Goal: Transaction & Acquisition: Download file/media

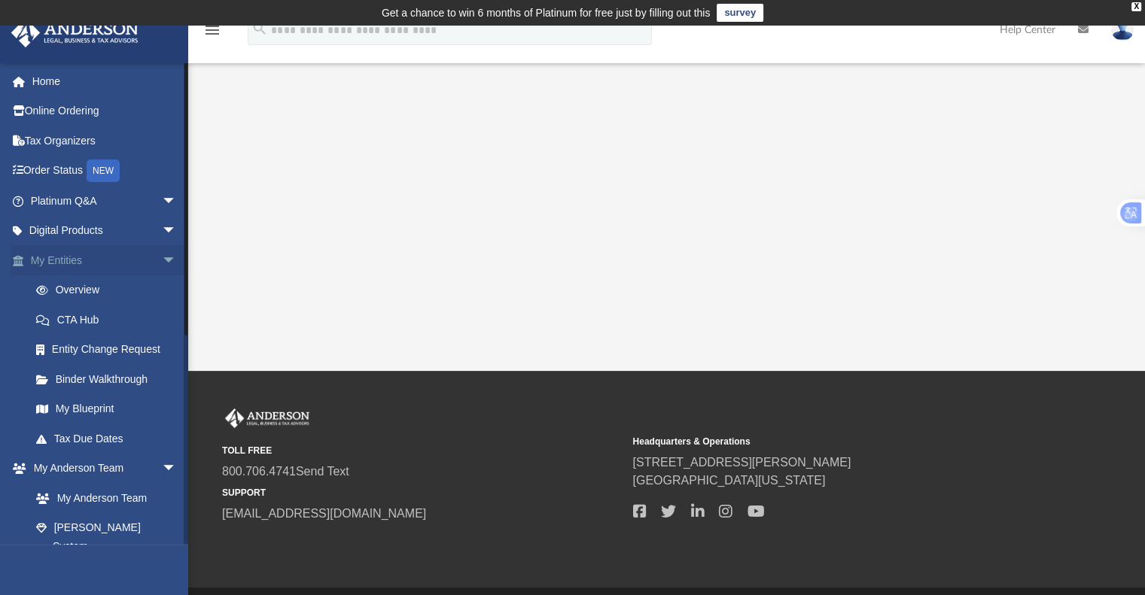
click at [132, 251] on link "My Entities arrow_drop_down" at bounding box center [105, 260] width 189 height 30
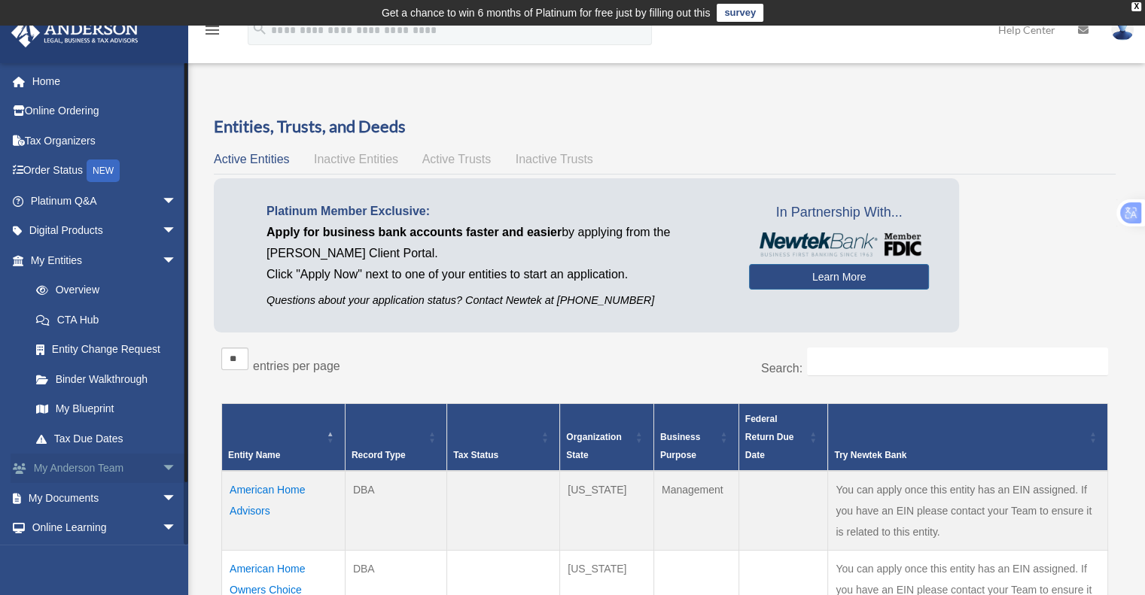
click at [141, 471] on link "My Anderson Team arrow_drop_down" at bounding box center [105, 469] width 189 height 30
click at [141, 497] on link "My Documents arrow_drop_down" at bounding box center [105, 498] width 189 height 30
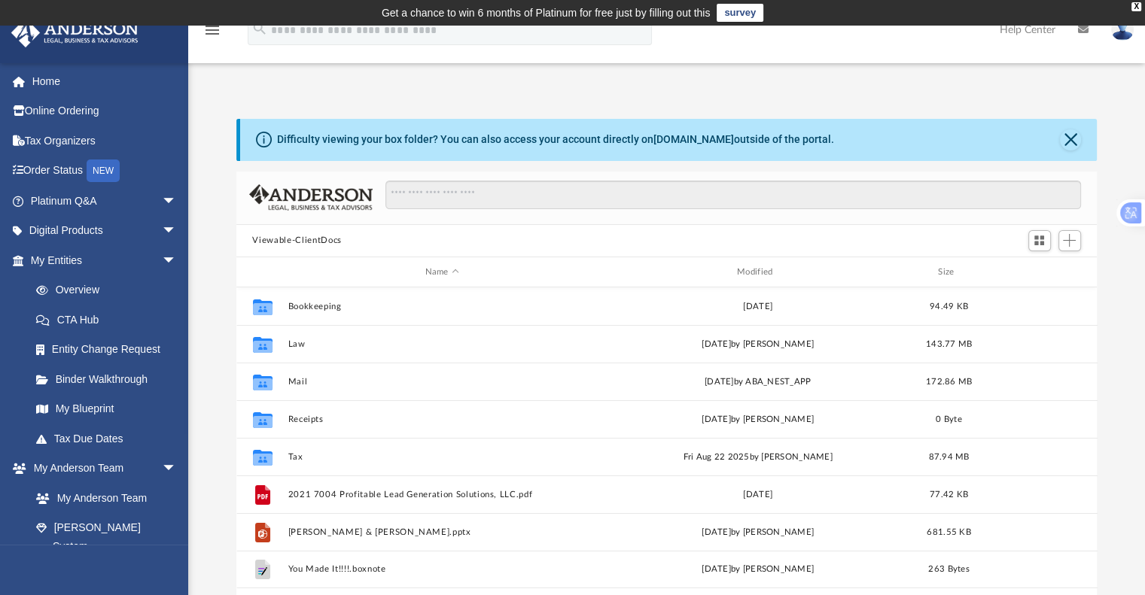
scroll to position [330, 849]
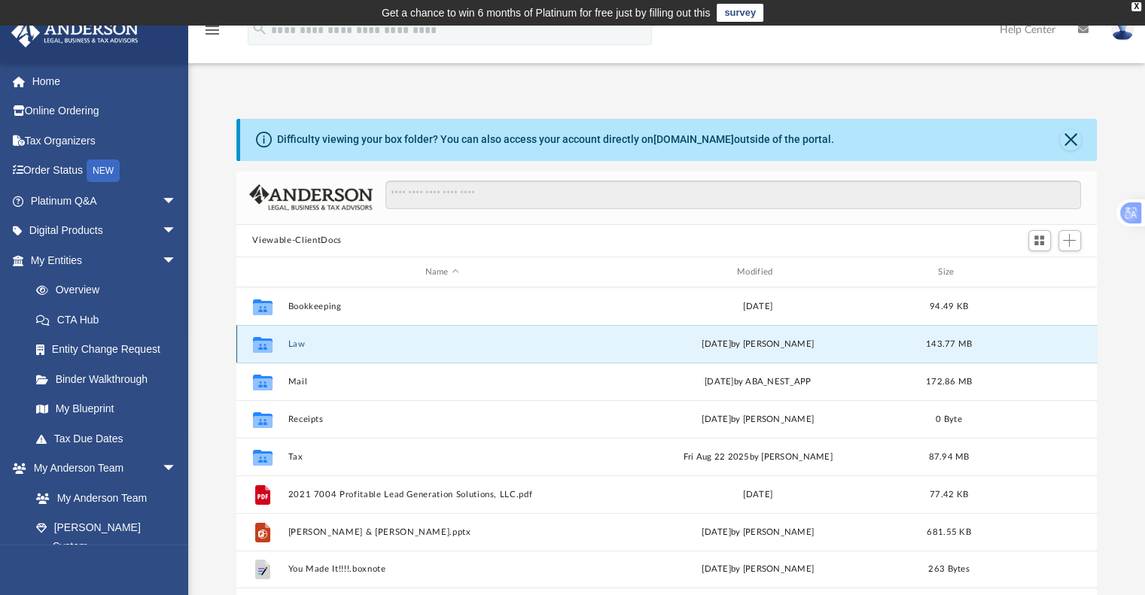
click at [298, 343] on button "Law" at bounding box center [442, 344] width 309 height 10
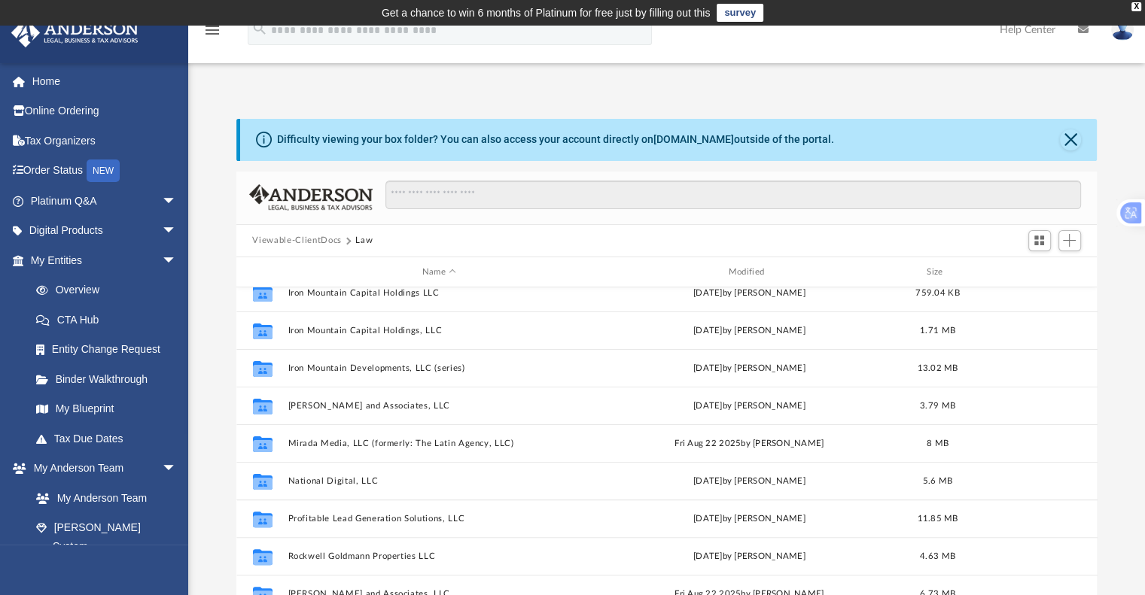
scroll to position [530, 0]
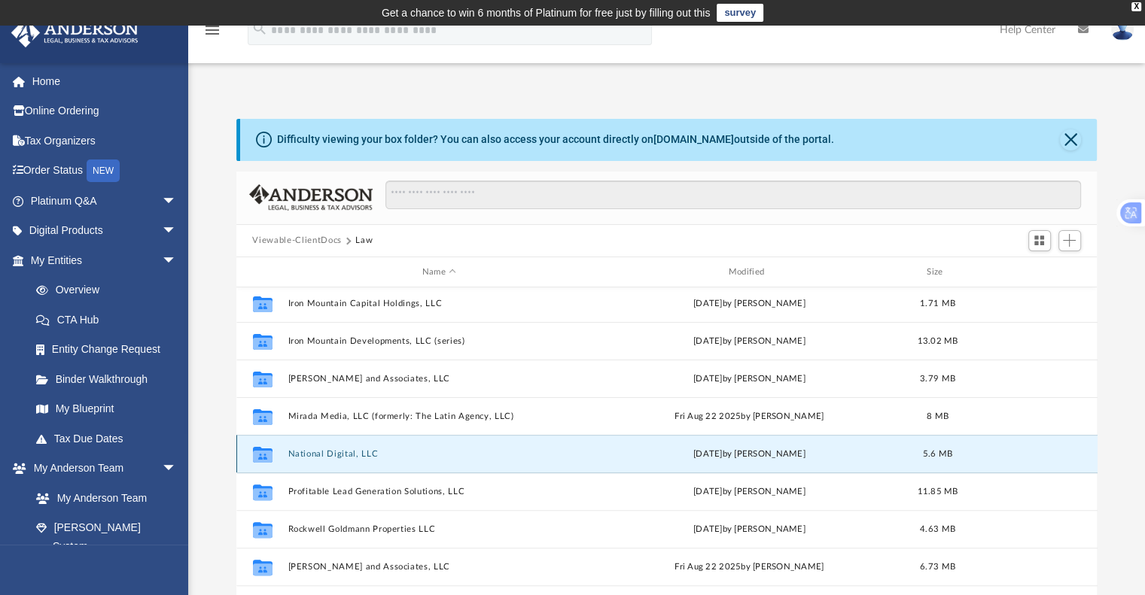
click at [351, 454] on button "National Digital, LLC" at bounding box center [439, 454] width 303 height 10
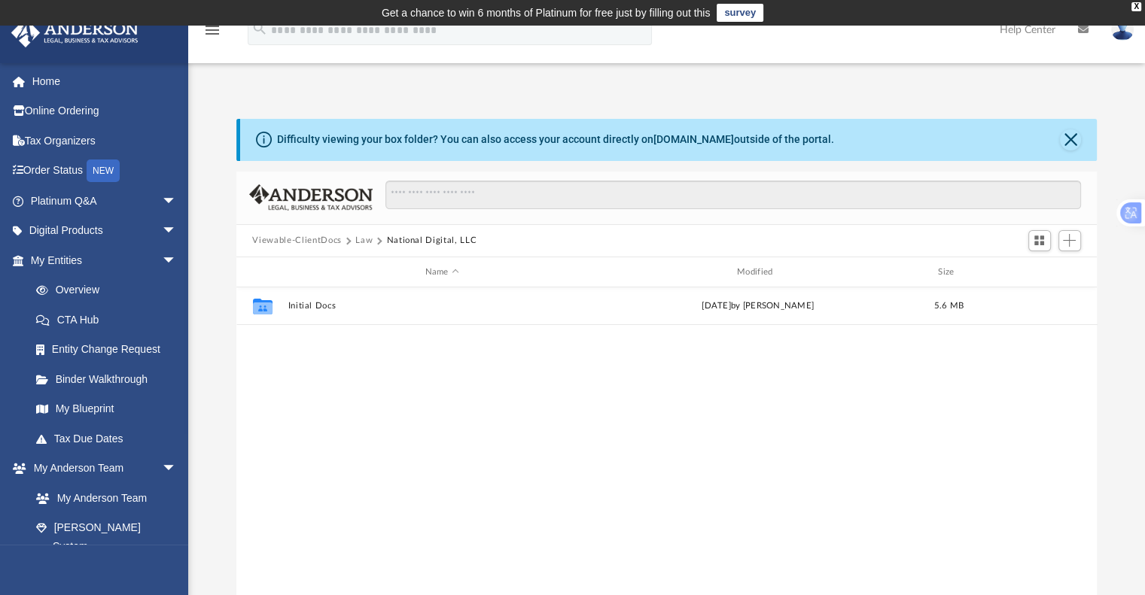
scroll to position [0, 0]
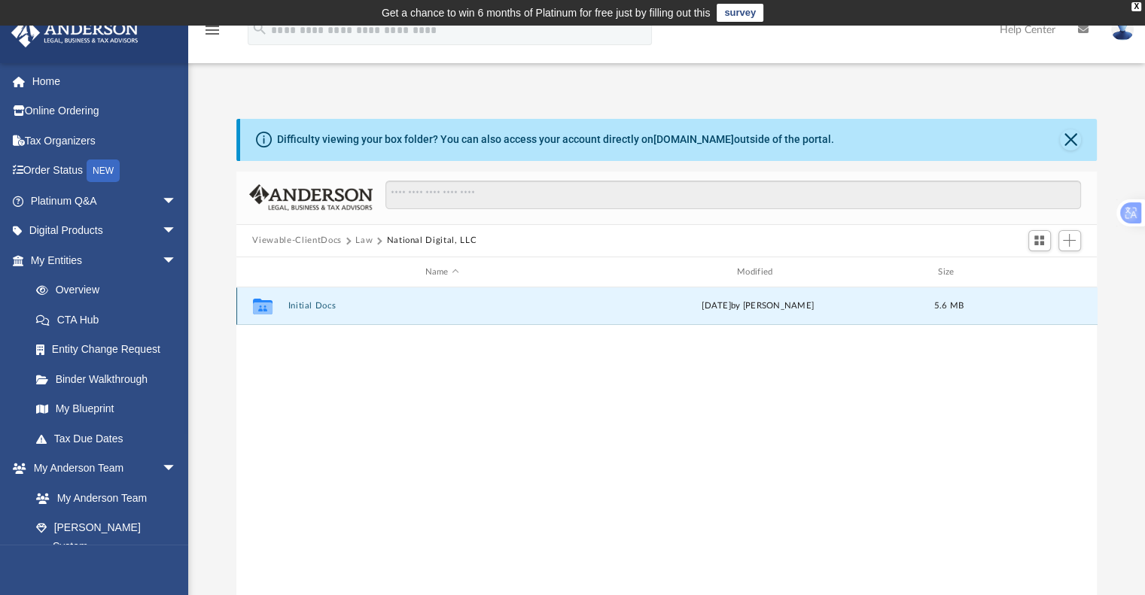
click at [313, 309] on button "Initial Docs" at bounding box center [442, 307] width 309 height 10
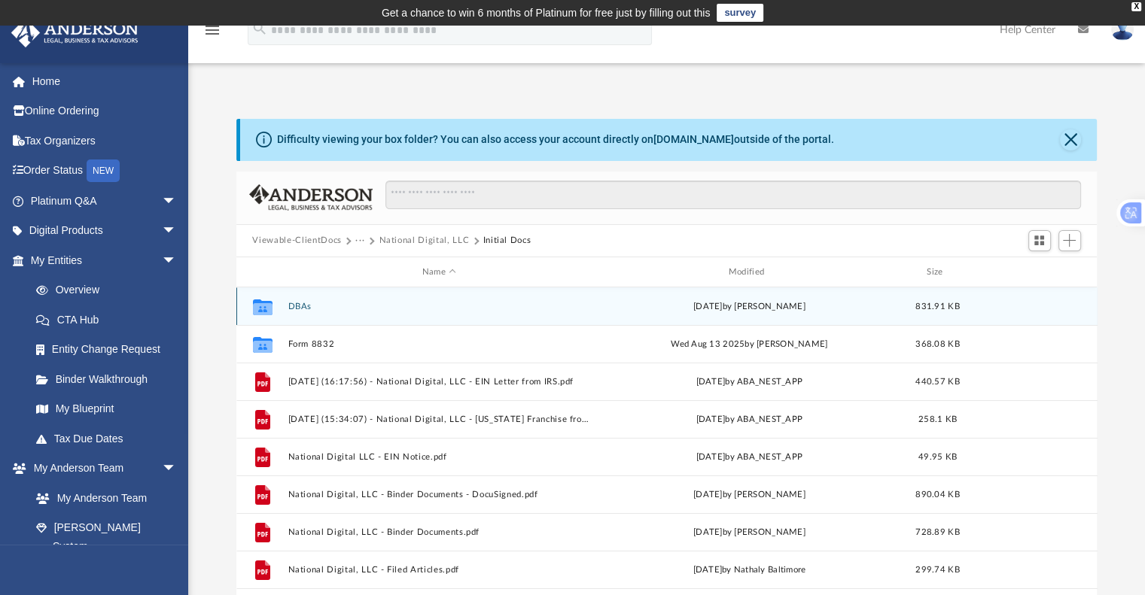
click at [291, 299] on div "Collaborated Folder DBAs yesterday by Jasmine Grayson 831.91 KB" at bounding box center [666, 307] width 861 height 38
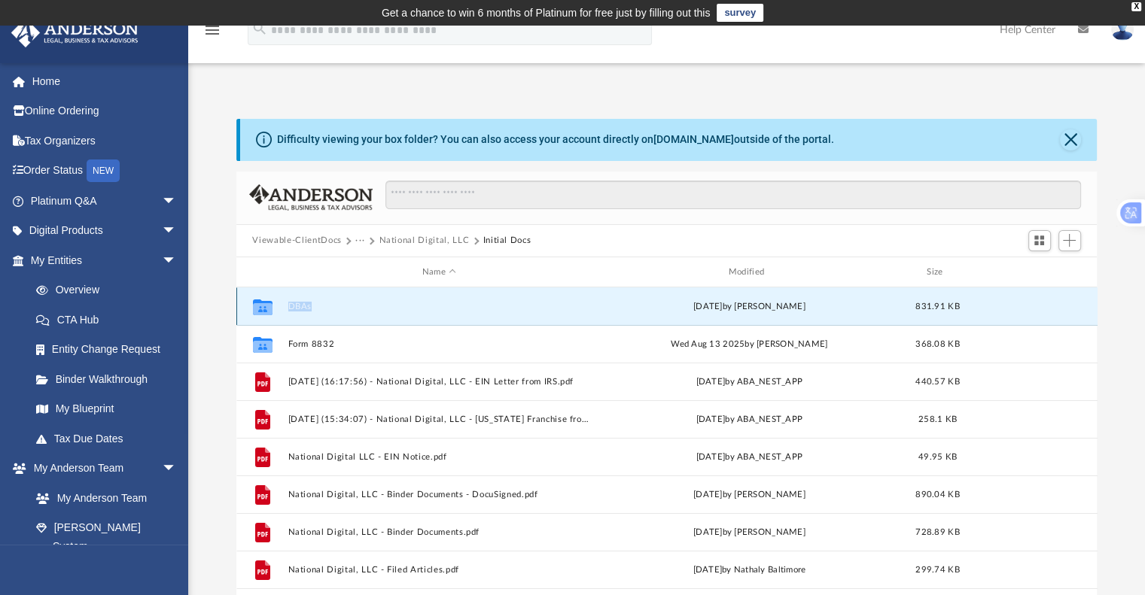
click at [291, 299] on div "Collaborated Folder DBAs yesterday by Jasmine Grayson 831.91 KB" at bounding box center [666, 307] width 861 height 38
click at [295, 307] on button "DBAs" at bounding box center [439, 307] width 303 height 10
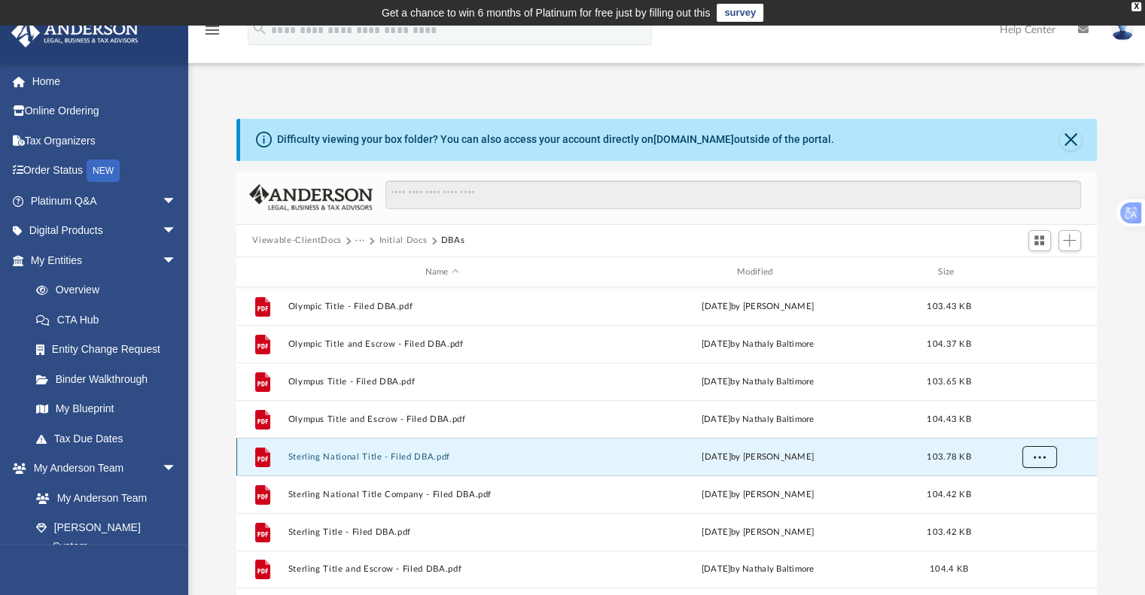
click at [1048, 460] on button "More options" at bounding box center [1038, 457] width 35 height 23
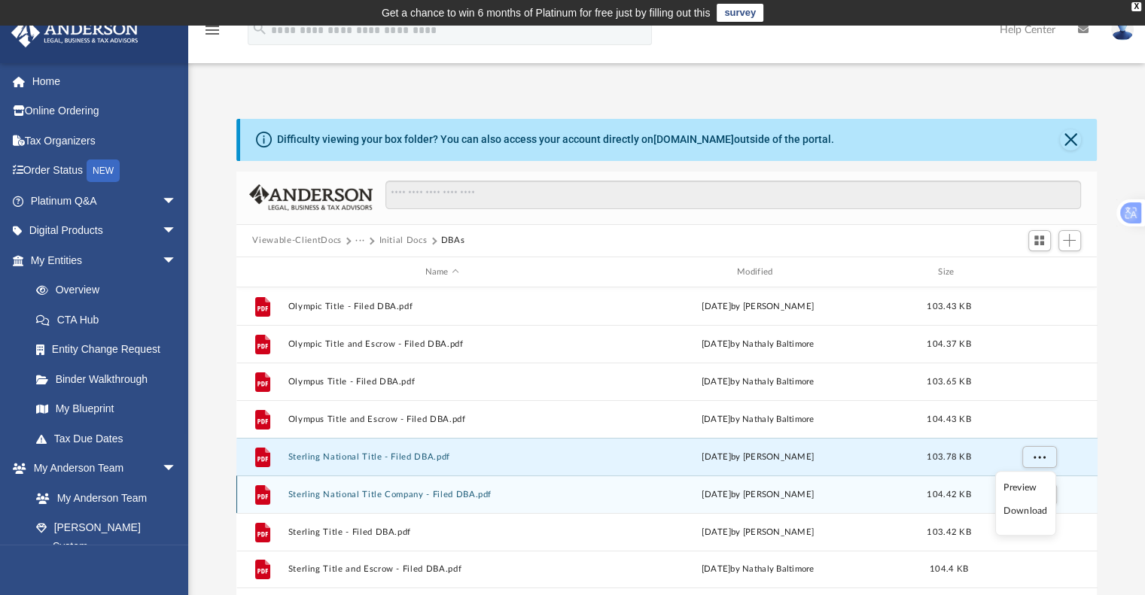
click at [1076, 485] on div "grid" at bounding box center [1037, 495] width 105 height 29
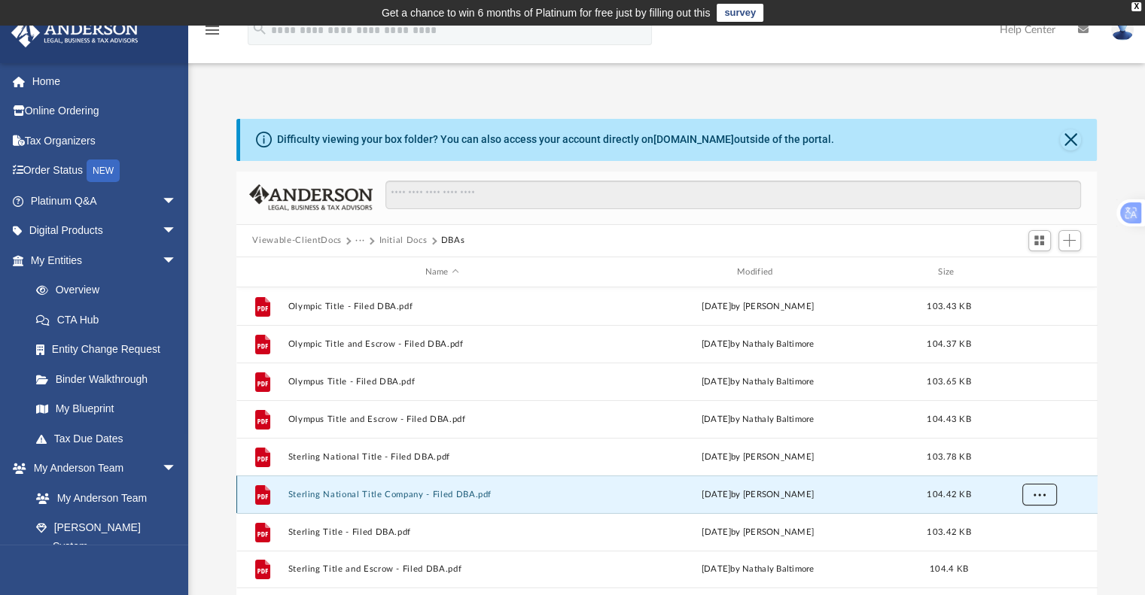
click at [1053, 491] on button "More options" at bounding box center [1038, 495] width 35 height 23
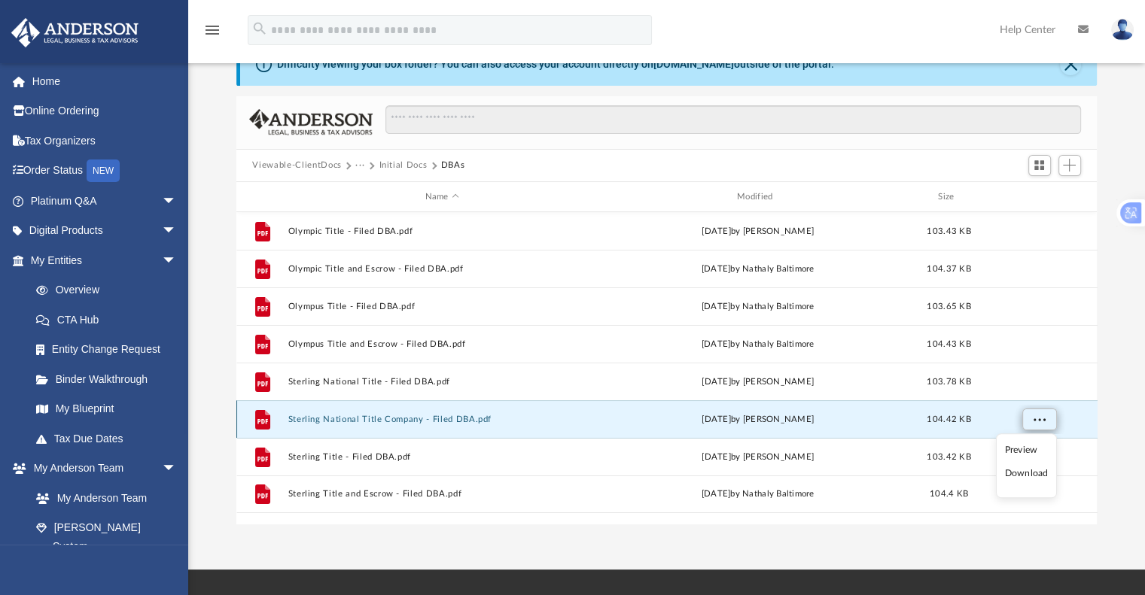
scroll to position [77, 0]
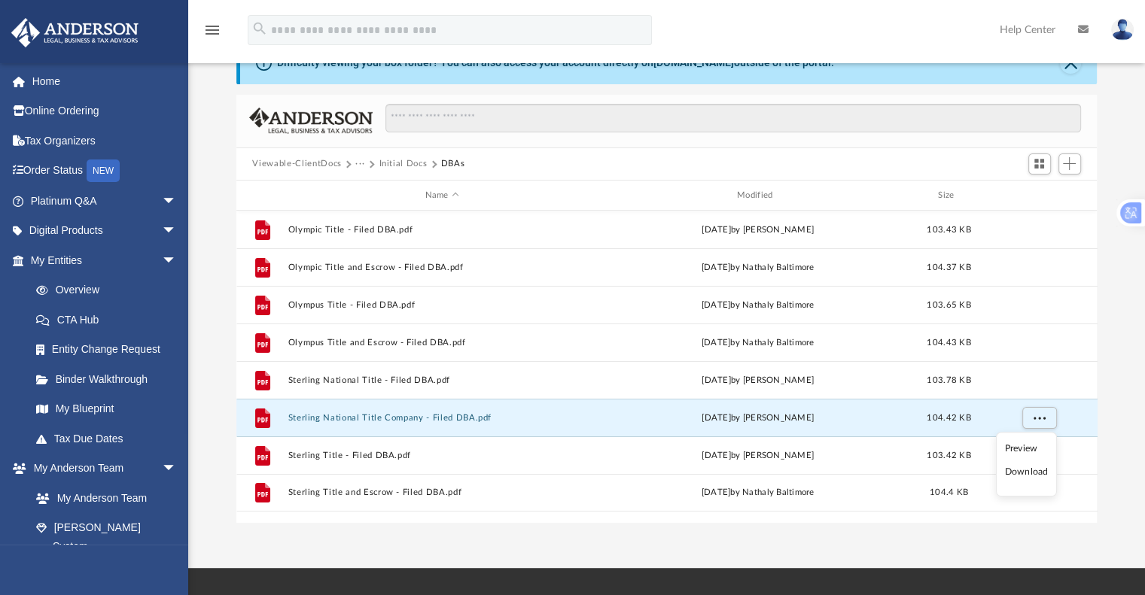
click at [1119, 456] on div "Difficulty viewing your box folder? You can also access your account directly o…" at bounding box center [666, 282] width 957 height 481
click at [1044, 422] on button "More options" at bounding box center [1038, 418] width 35 height 23
click at [1020, 472] on li "Download" at bounding box center [1025, 472] width 44 height 16
click at [464, 424] on div "File Sterling National Title Company - Filed DBA.pdf yesterday by Jasmine Grays…" at bounding box center [666, 418] width 861 height 38
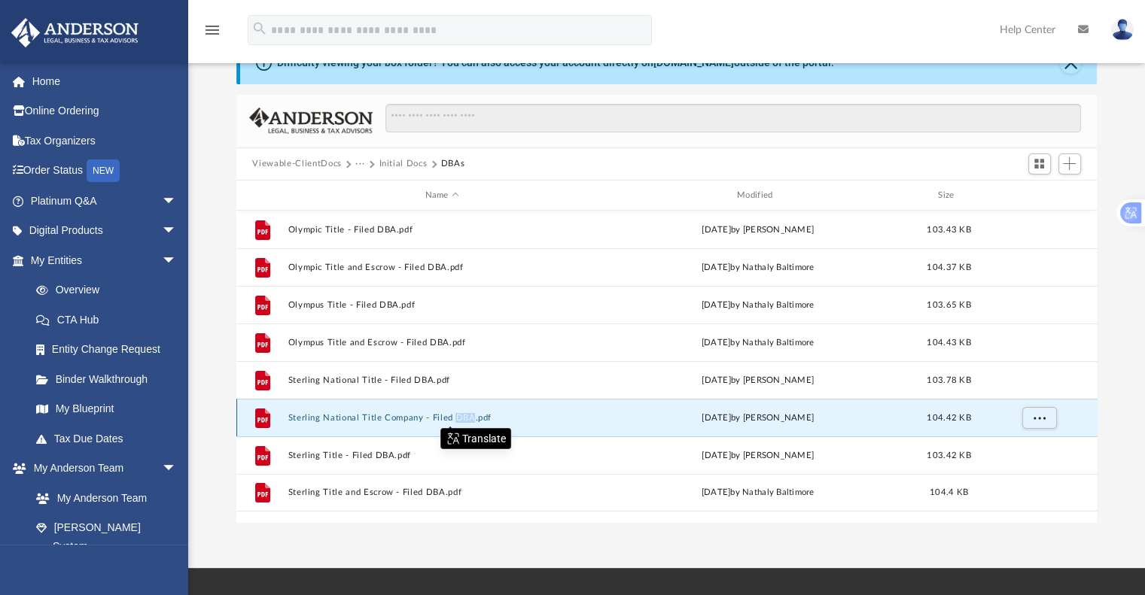
click at [412, 419] on button "Sterling National Title Company - Filed DBA.pdf" at bounding box center [442, 418] width 309 height 10
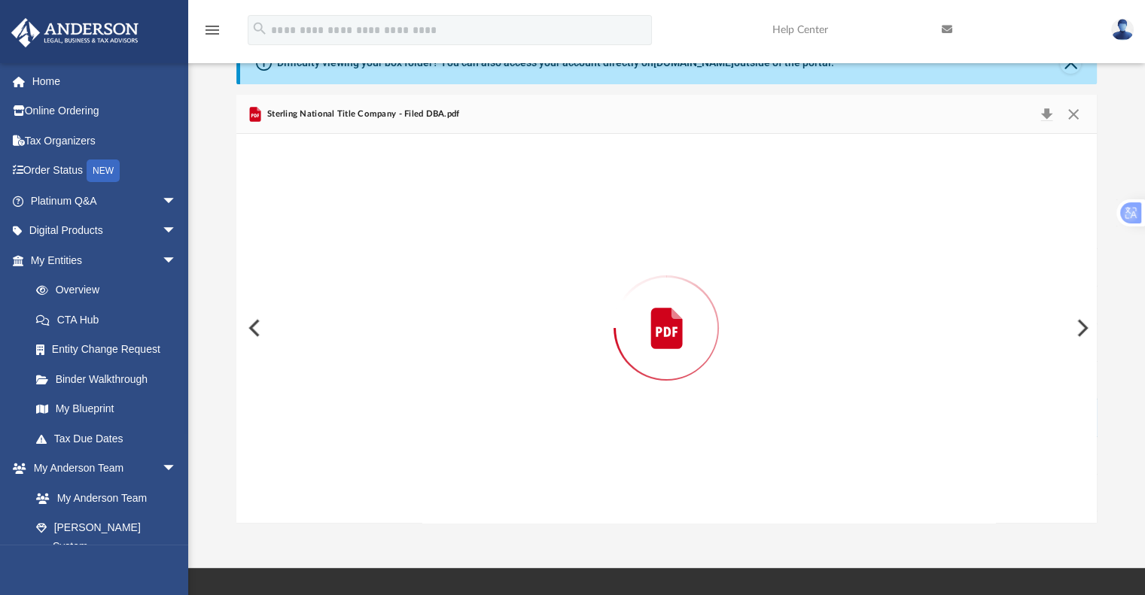
click at [412, 419] on div "Preview" at bounding box center [666, 328] width 861 height 388
